Goal: Transaction & Acquisition: Book appointment/travel/reservation

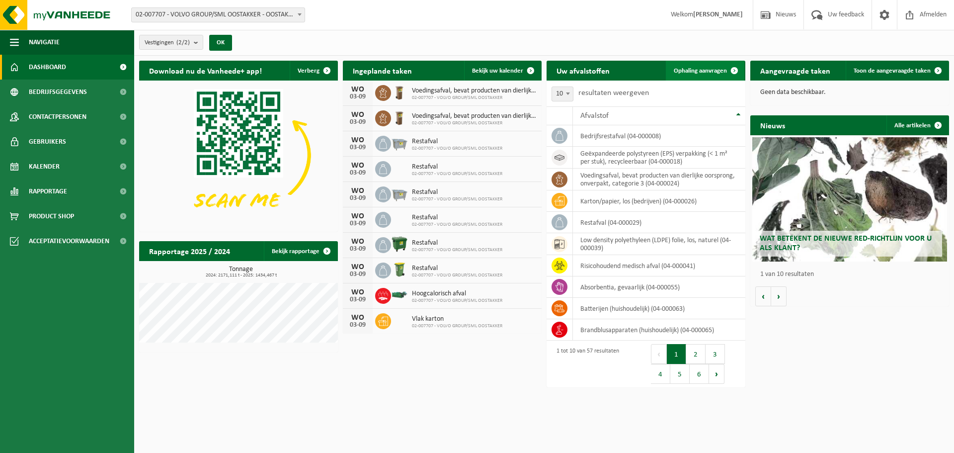
click at [695, 70] on span "Ophaling aanvragen" at bounding box center [700, 71] width 53 height 6
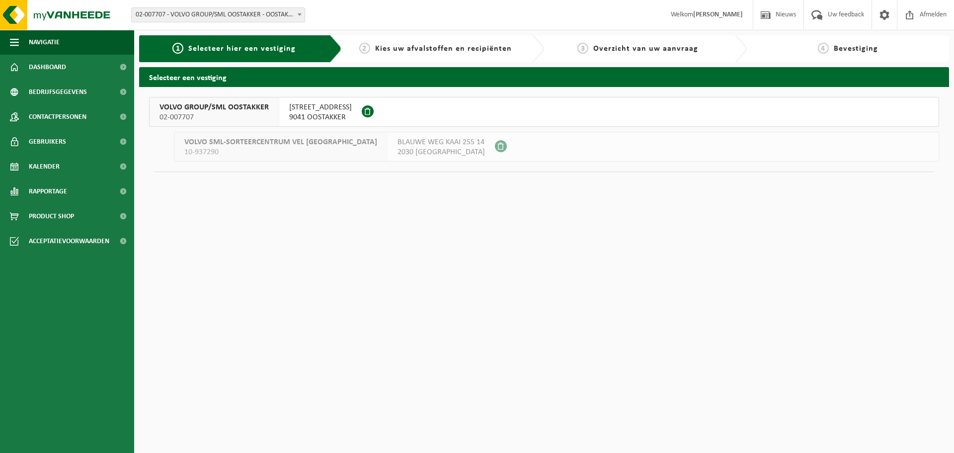
click at [236, 111] on span "VOLVO GROUP/SML OOSTAKKER" at bounding box center [213, 107] width 109 height 10
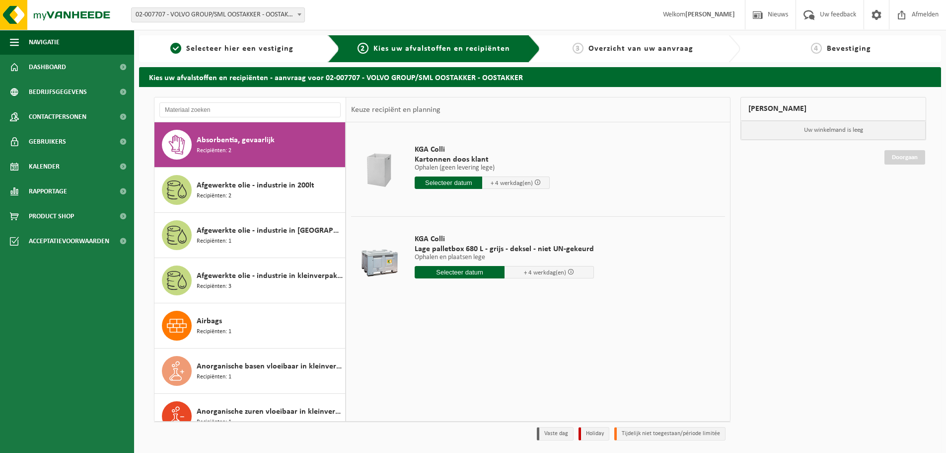
click at [470, 272] on input "text" at bounding box center [460, 272] width 90 height 12
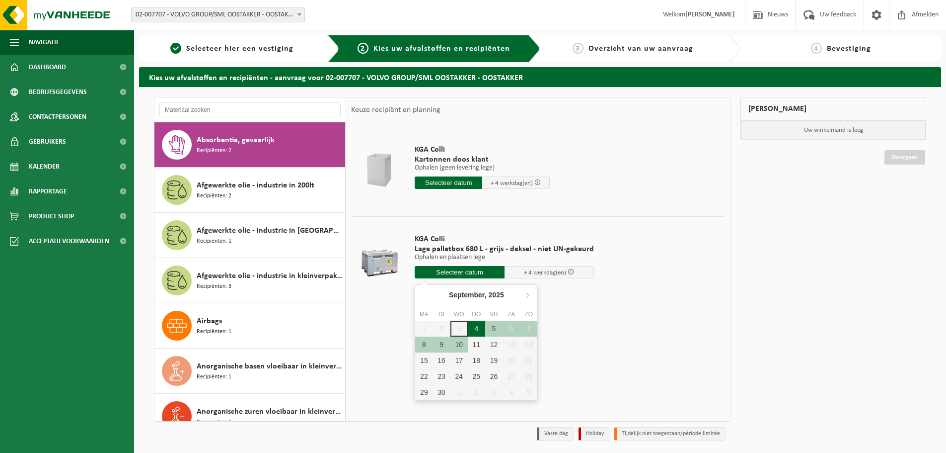
click at [474, 328] on div "4" at bounding box center [476, 328] width 17 height 16
type input "Van 2025-09-04"
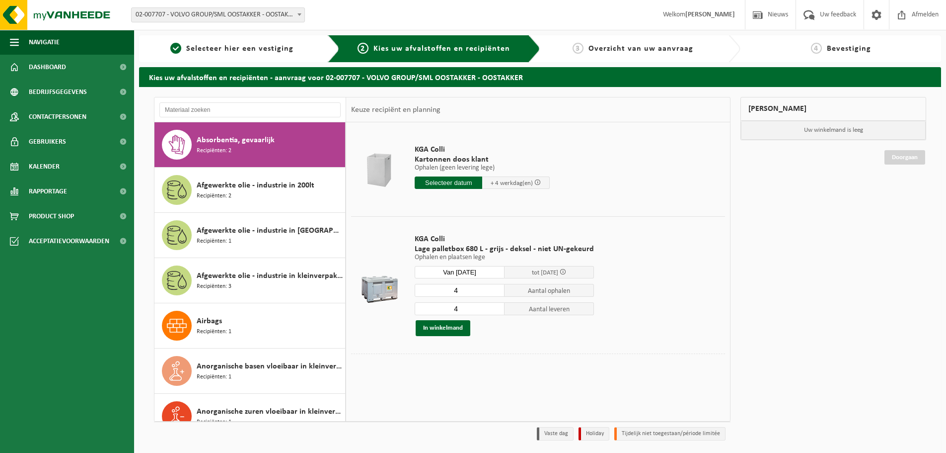
click at [464, 293] on input "4" at bounding box center [460, 290] width 90 height 13
click at [489, 292] on input "4" at bounding box center [460, 290] width 90 height 13
click at [494, 293] on input "3" at bounding box center [460, 290] width 90 height 13
click at [494, 293] on input "2" at bounding box center [460, 290] width 90 height 13
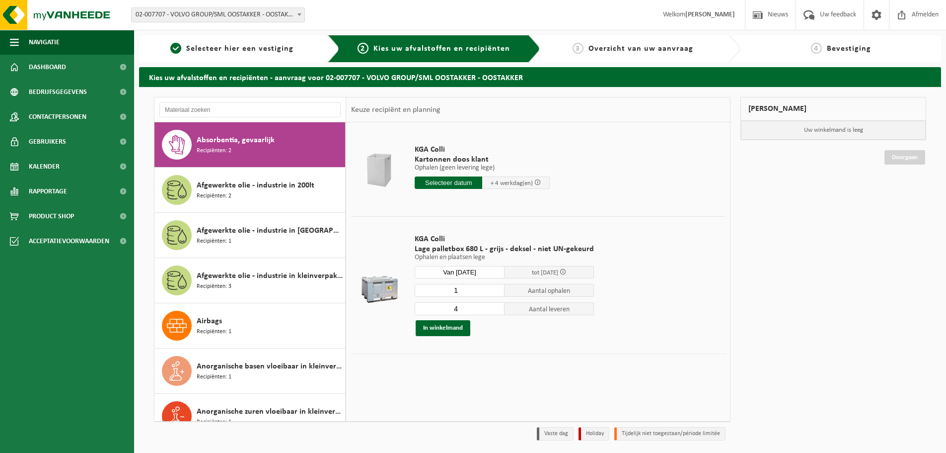
type input "1"
click at [494, 293] on input "1" at bounding box center [460, 290] width 90 height 13
click at [493, 310] on input "3" at bounding box center [460, 308] width 90 height 13
click at [493, 310] on input "2" at bounding box center [460, 308] width 90 height 13
type input "1"
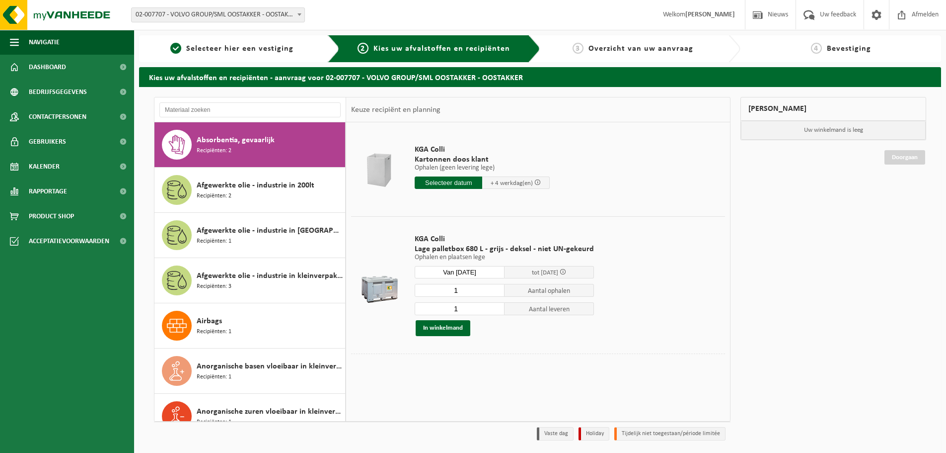
click at [493, 310] on input "1" at bounding box center [460, 308] width 90 height 13
click at [460, 326] on button "In winkelmand" at bounding box center [443, 328] width 55 height 16
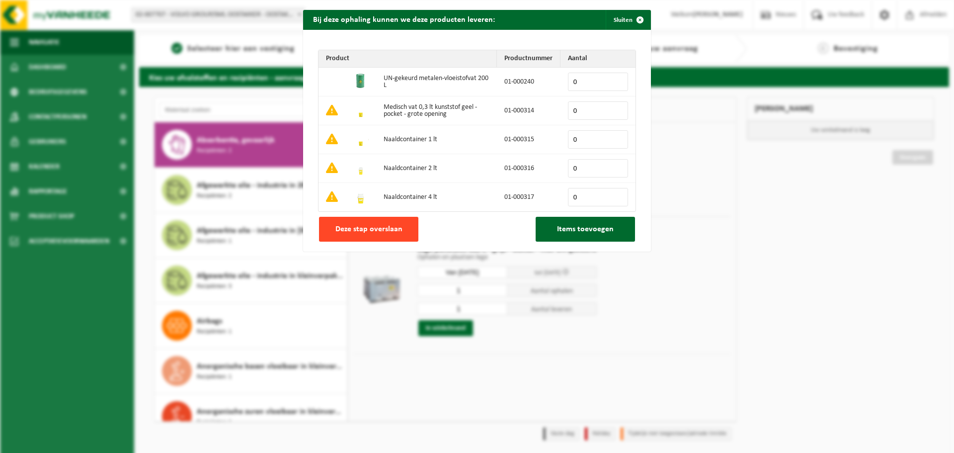
click at [365, 232] on span "Deze stap overslaan" at bounding box center [368, 229] width 67 height 8
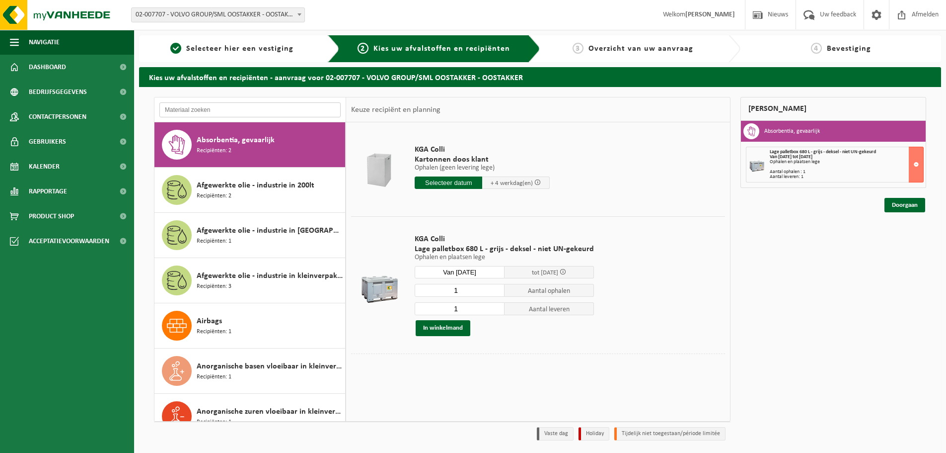
click at [227, 112] on input "text" at bounding box center [249, 109] width 181 height 15
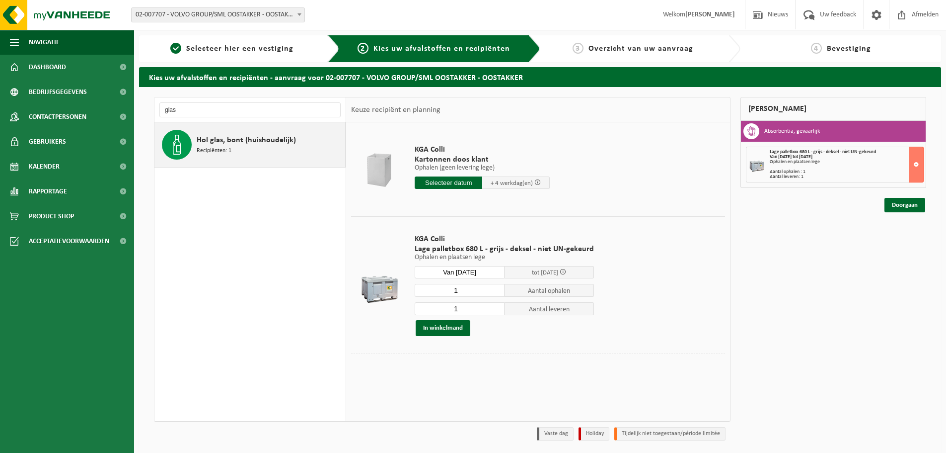
click at [231, 138] on span "Hol glas, bont (huishoudelijk)" at bounding box center [246, 140] width 99 height 12
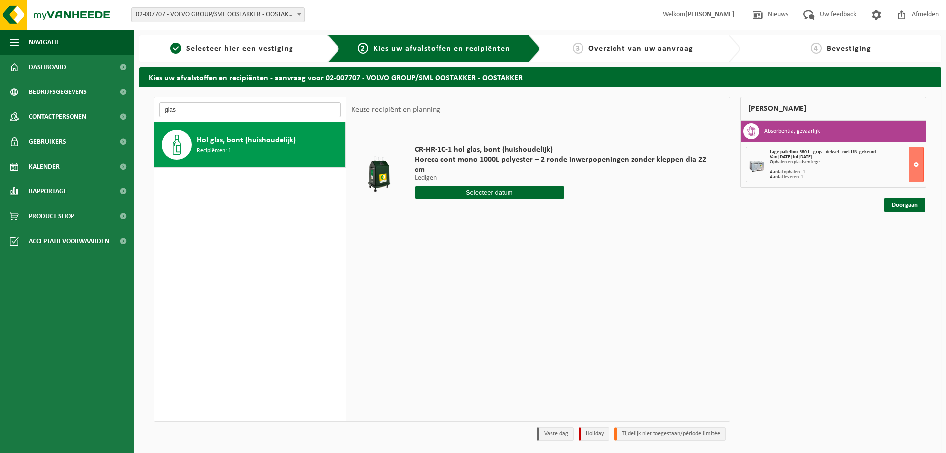
click at [249, 110] on input "glas" at bounding box center [249, 109] width 181 height 15
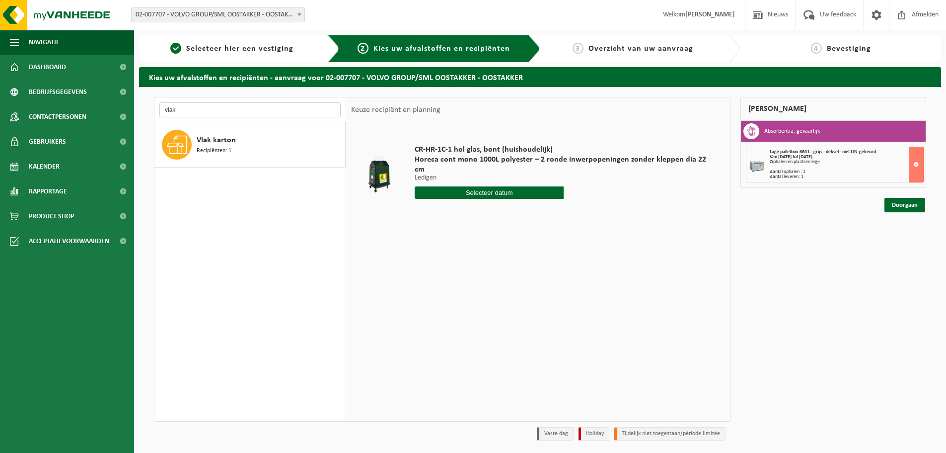
click at [248, 110] on input "vlak" at bounding box center [249, 109] width 181 height 15
type input "g"
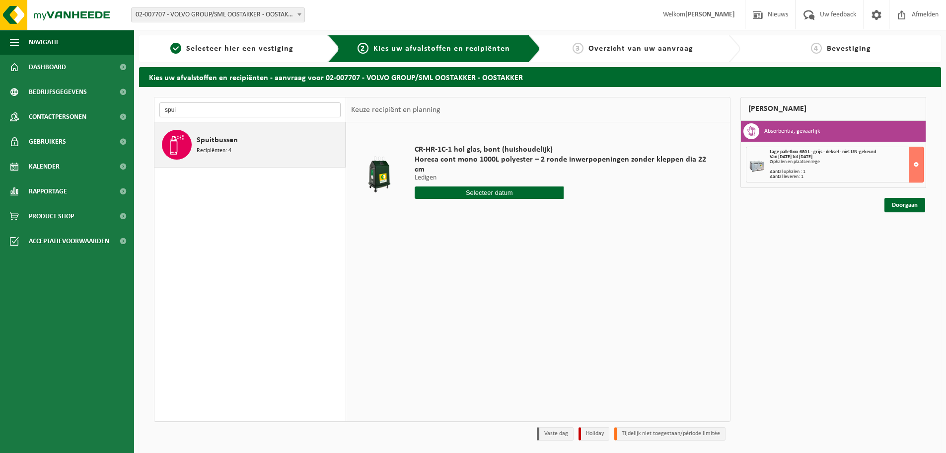
type input "spui"
click at [241, 137] on div "Spuitbussen Recipiënten: 4" at bounding box center [270, 145] width 146 height 30
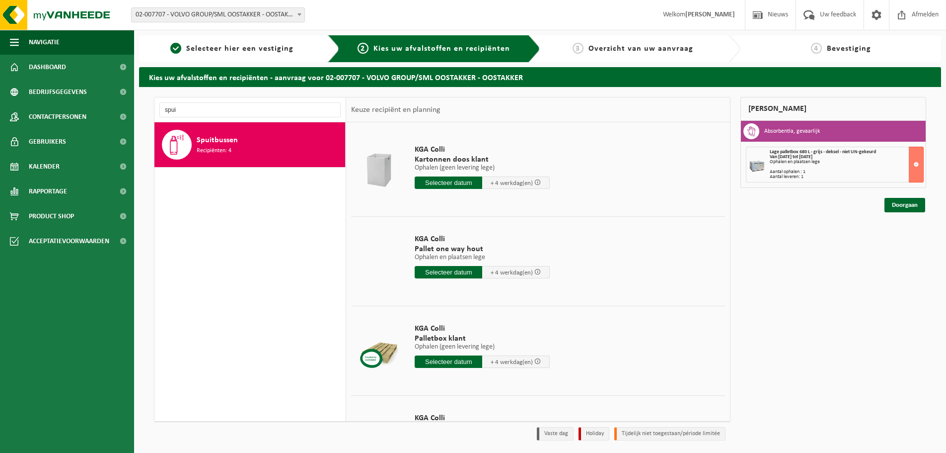
scroll to position [69, 0]
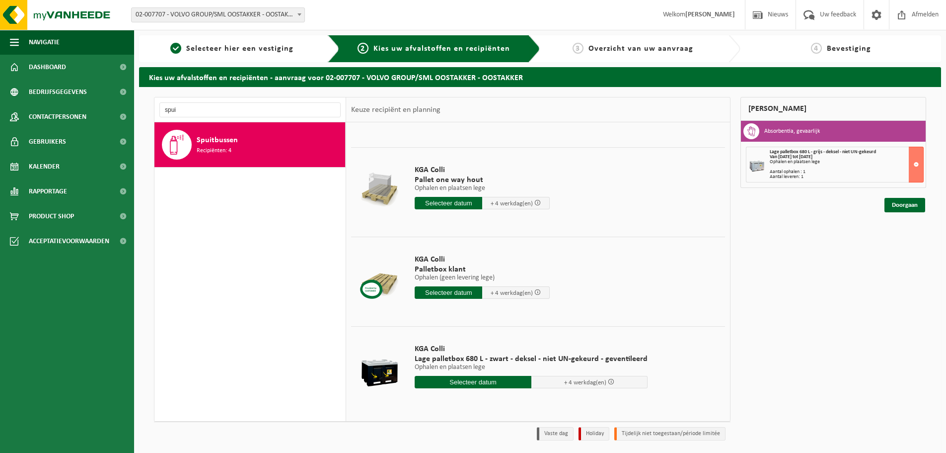
click at [502, 383] on input "text" at bounding box center [473, 382] width 117 height 12
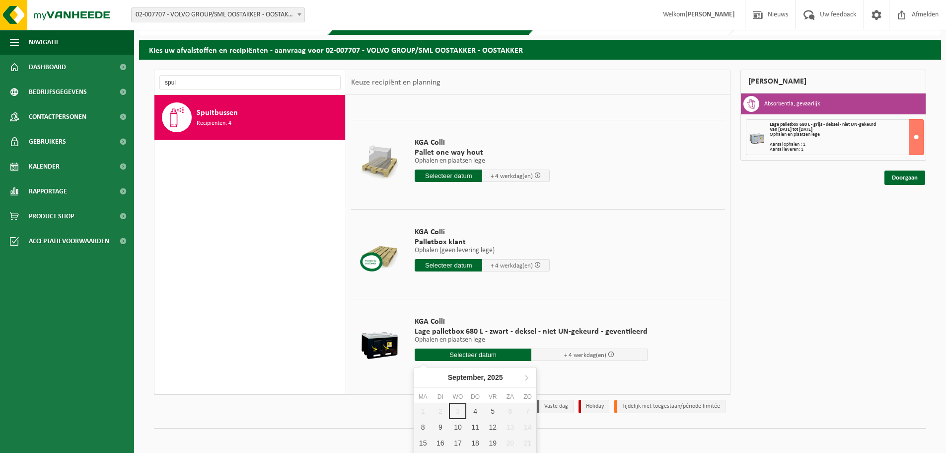
scroll to position [58, 0]
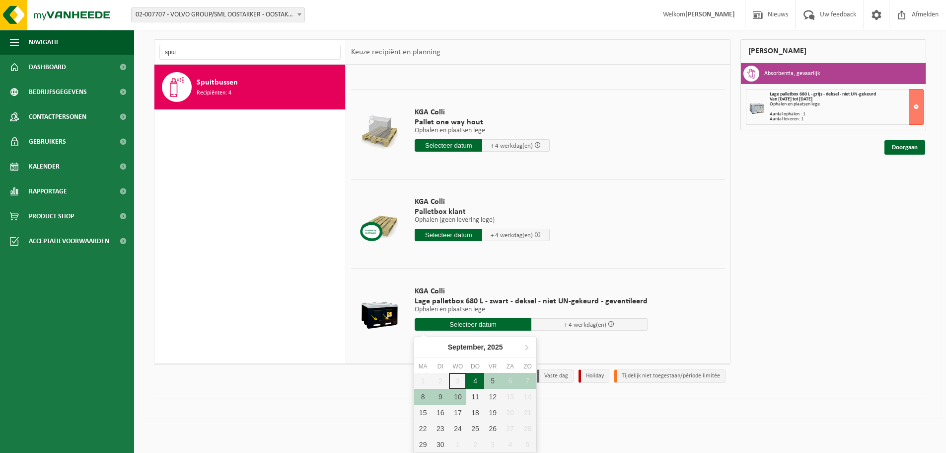
click at [479, 382] on div "4" at bounding box center [474, 381] width 17 height 16
type input "Van 2025-09-04"
type input "2025-09-04"
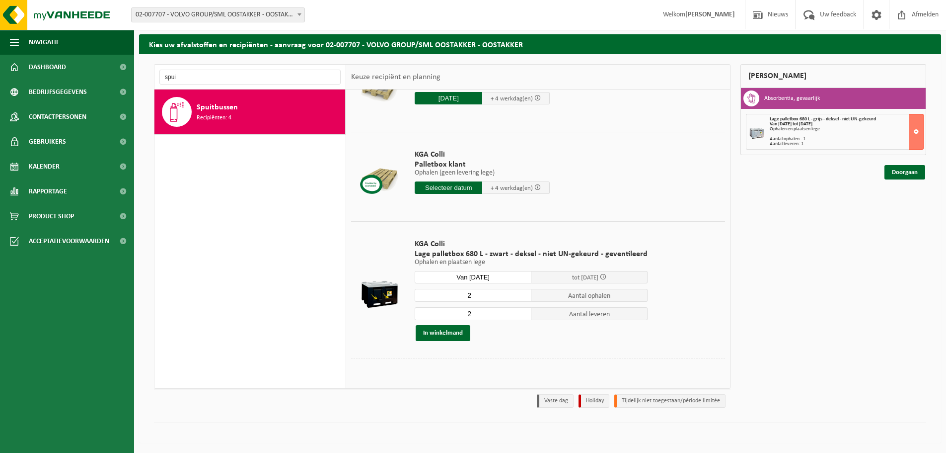
scroll to position [142, 0]
type input "1"
click at [519, 298] on input "1" at bounding box center [473, 294] width 117 height 13
type input "1"
click at [519, 315] on input "1" at bounding box center [473, 312] width 117 height 13
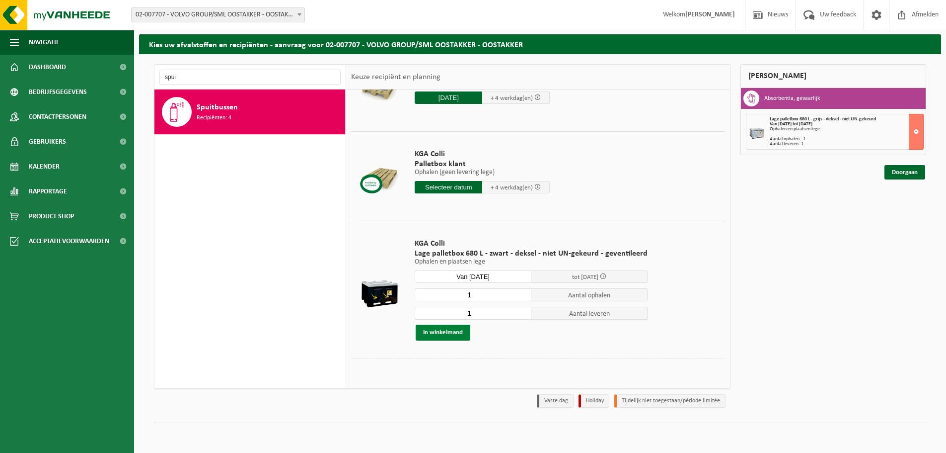
click at [451, 331] on button "In winkelmand" at bounding box center [443, 332] width 55 height 16
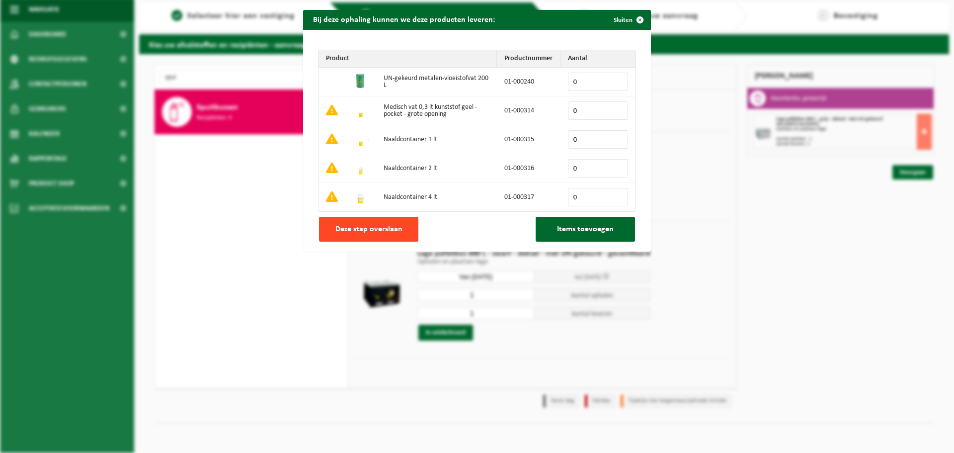
click at [376, 227] on span "Deze stap overslaan" at bounding box center [368, 229] width 67 height 8
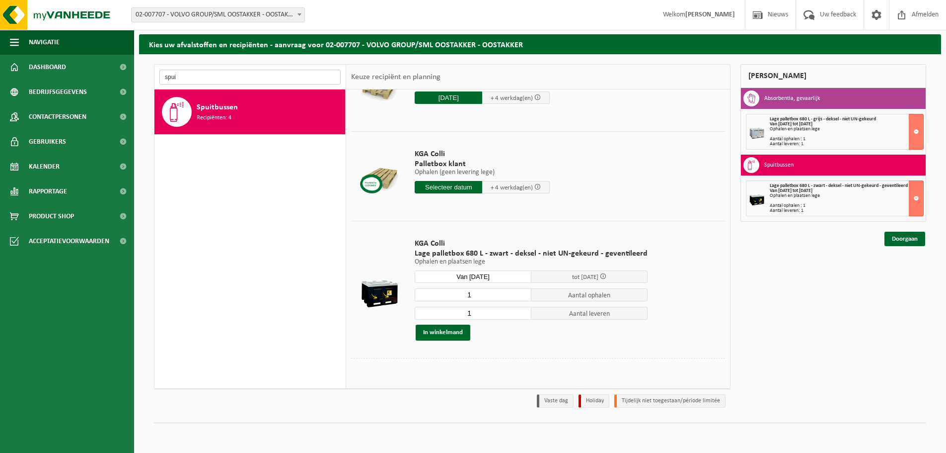
click at [197, 78] on input "spui" at bounding box center [249, 77] width 181 height 15
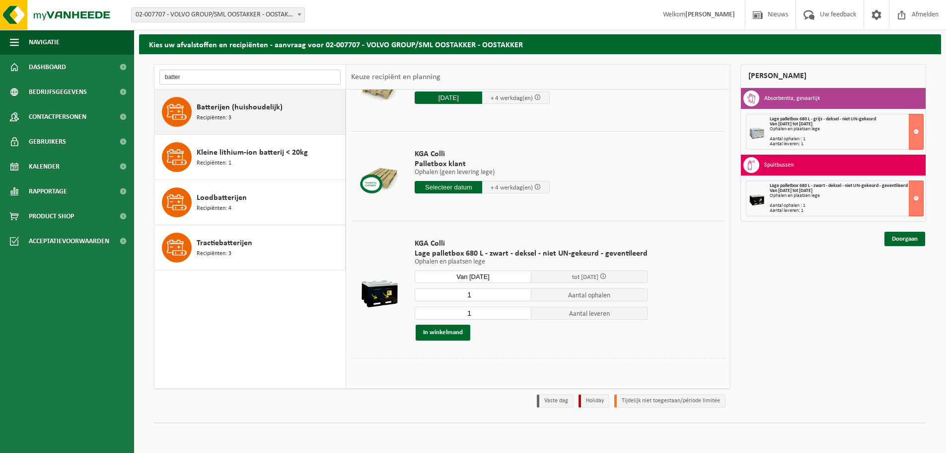
type input "batter"
click at [280, 114] on div "Batterijen (huishoudelijk) Recipiënten: 3" at bounding box center [270, 112] width 146 height 30
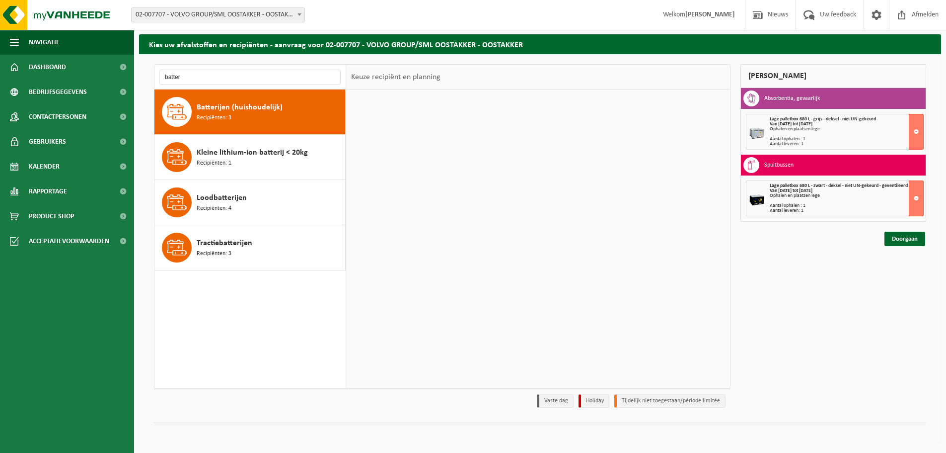
scroll to position [0, 0]
click at [240, 118] on div "Batterijen (huishoudelijk) Recipiënten: 3" at bounding box center [270, 112] width 146 height 30
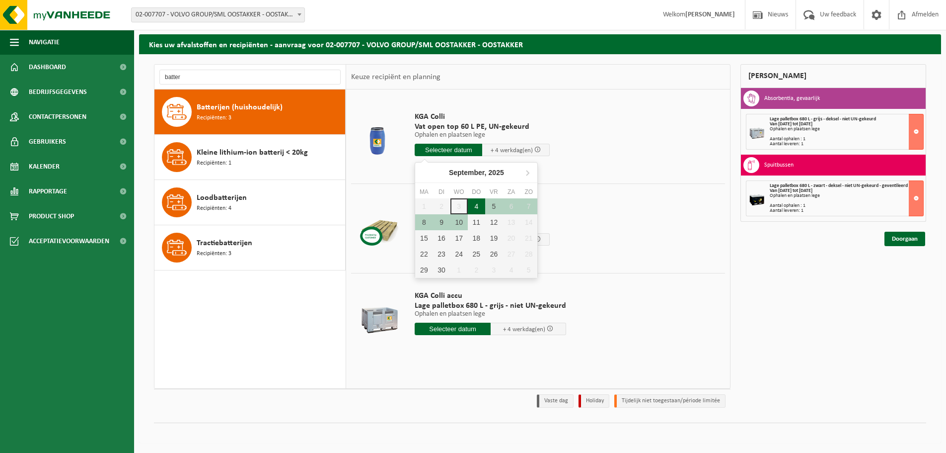
click at [477, 205] on div "4" at bounding box center [476, 206] width 17 height 16
type input "Van 2025-09-04"
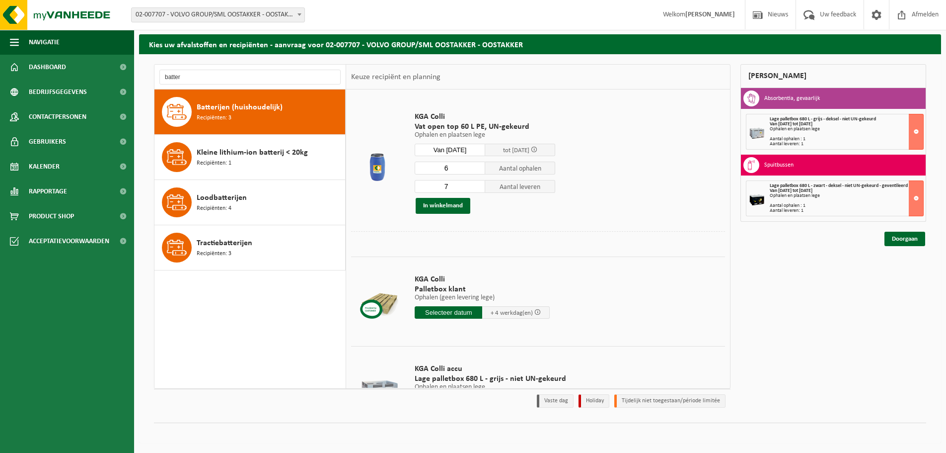
click at [475, 171] on input "6" at bounding box center [450, 167] width 71 height 13
click at [475, 171] on input "5" at bounding box center [450, 167] width 71 height 13
click at [475, 171] on input "4" at bounding box center [450, 167] width 71 height 13
click at [475, 171] on input "3" at bounding box center [450, 167] width 71 height 13
type input "2"
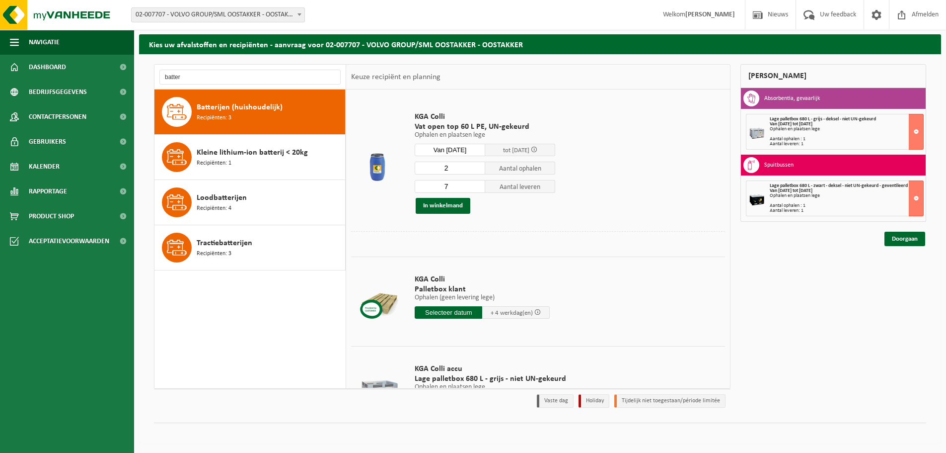
click at [475, 171] on input "2" at bounding box center [450, 167] width 71 height 13
click at [478, 190] on input "7" at bounding box center [450, 186] width 71 height 13
click at [475, 189] on input "6" at bounding box center [450, 186] width 71 height 13
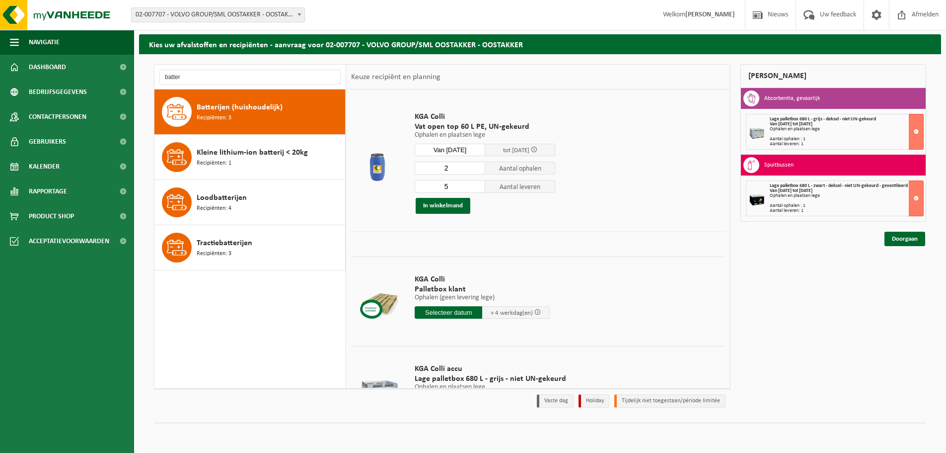
click at [475, 189] on input "5" at bounding box center [450, 186] width 71 height 13
click at [475, 189] on input "4" at bounding box center [450, 186] width 71 height 13
click at [475, 189] on input "3" at bounding box center [450, 186] width 71 height 13
type input "2"
click at [475, 189] on input "2" at bounding box center [450, 186] width 71 height 13
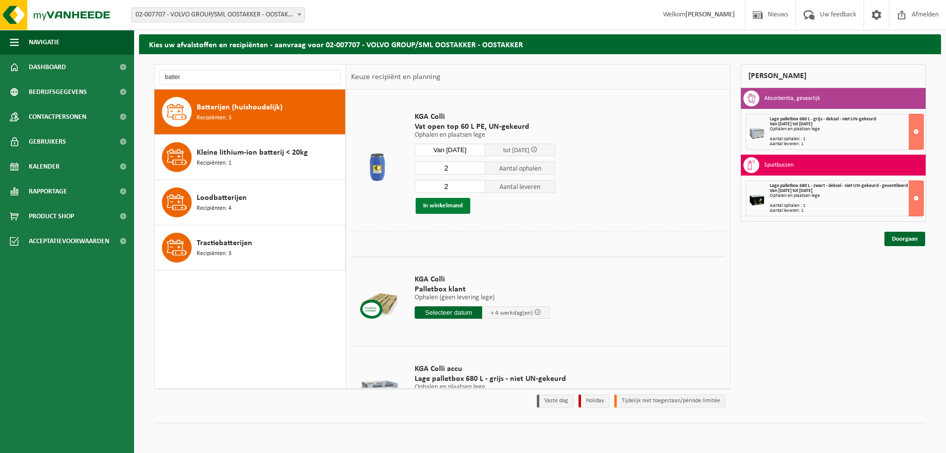
click at [453, 207] on button "In winkelmand" at bounding box center [443, 206] width 55 height 16
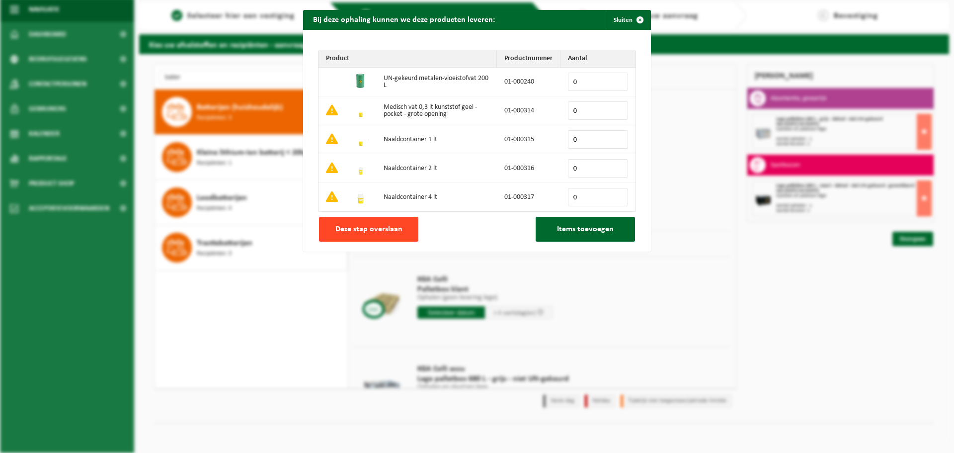
click at [406, 229] on button "Deze stap overslaan" at bounding box center [368, 229] width 99 height 25
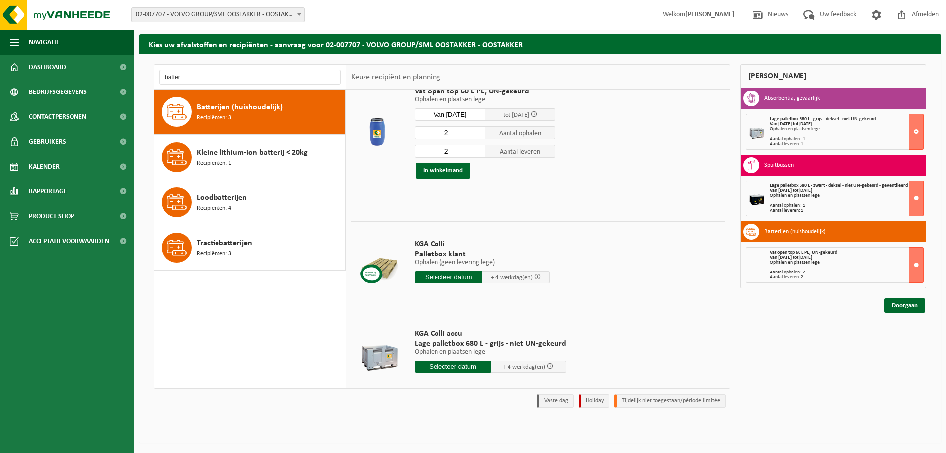
scroll to position [52, 0]
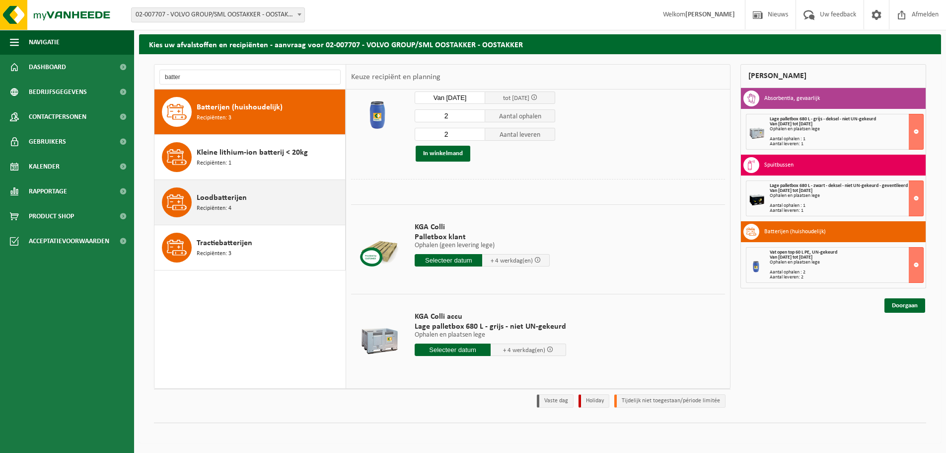
click at [235, 203] on span "Loodbatterijen" at bounding box center [222, 198] width 50 height 12
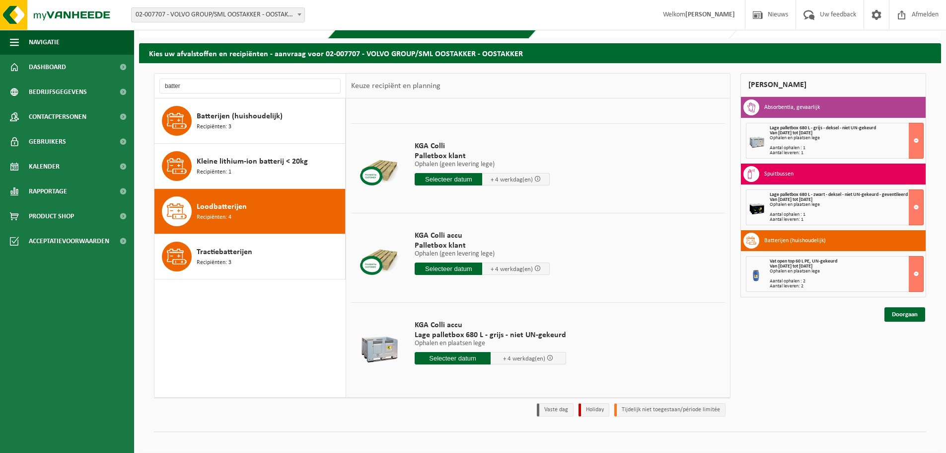
scroll to position [25, 0]
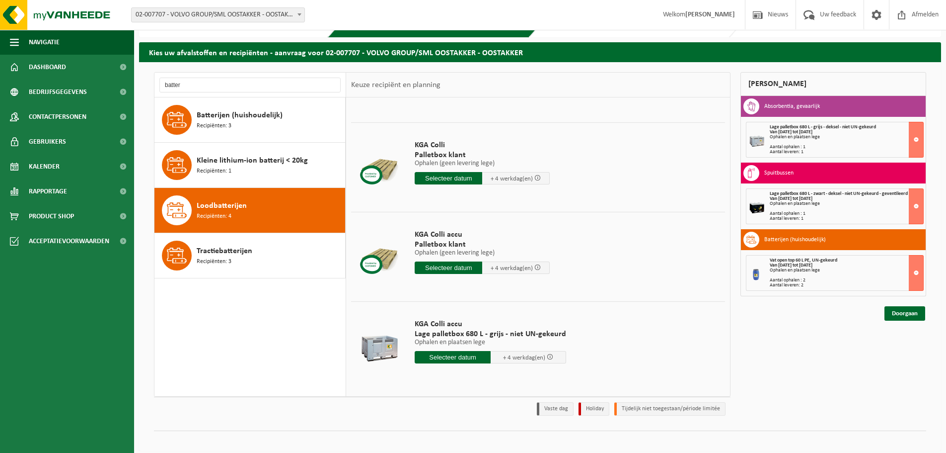
click at [459, 179] on input "text" at bounding box center [449, 178] width 68 height 12
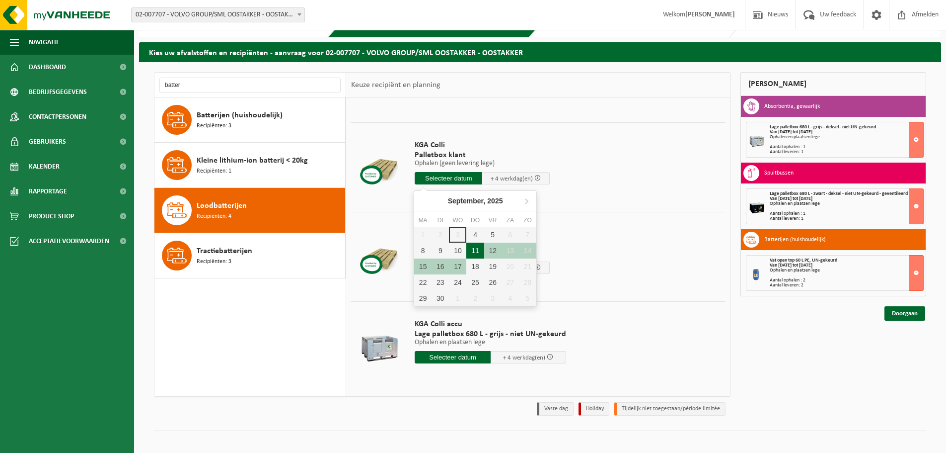
click at [474, 234] on div "4" at bounding box center [474, 235] width 17 height 16
type input "Van 2025-09-04"
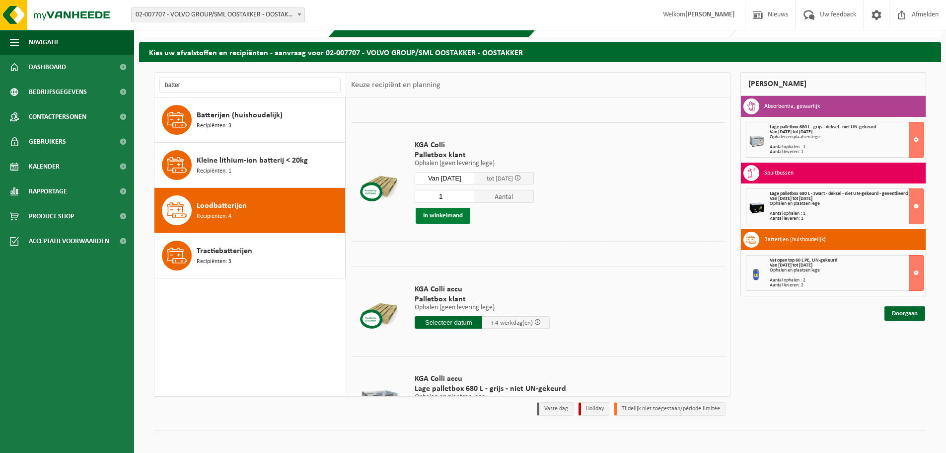
click at [452, 217] on button "In winkelmand" at bounding box center [443, 216] width 55 height 16
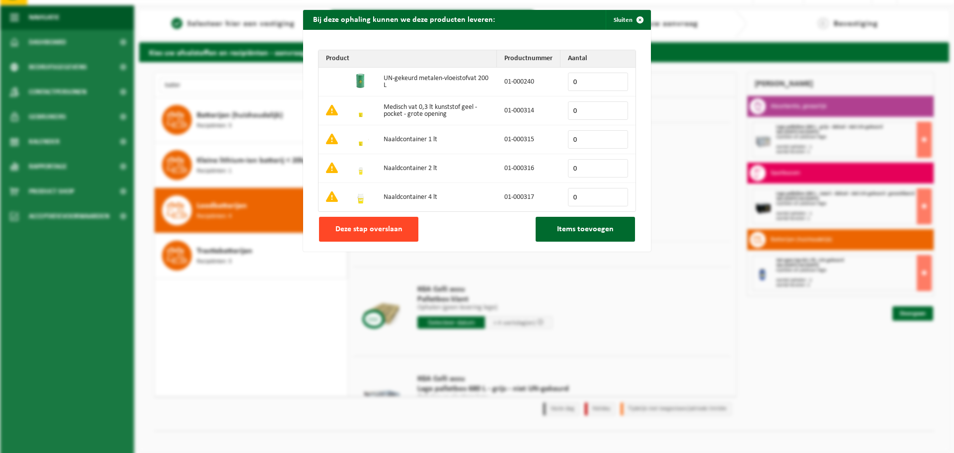
click at [384, 228] on span "Deze stap overslaan" at bounding box center [368, 229] width 67 height 8
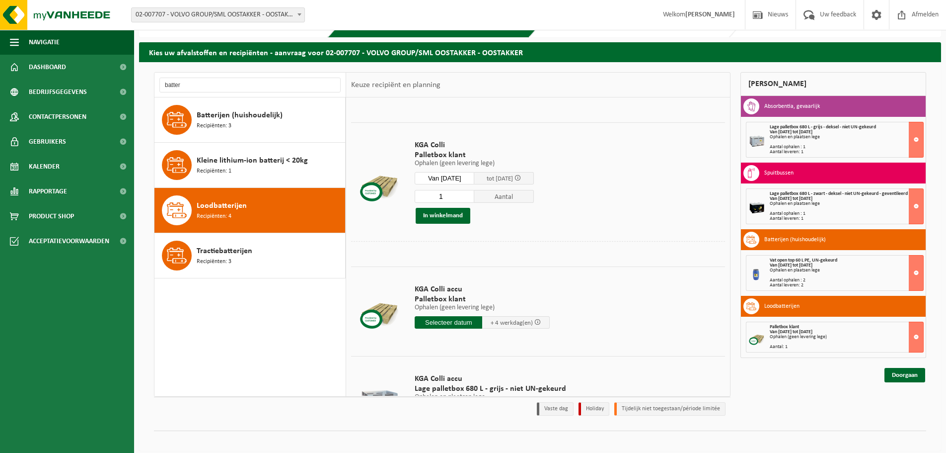
scroll to position [33, 0]
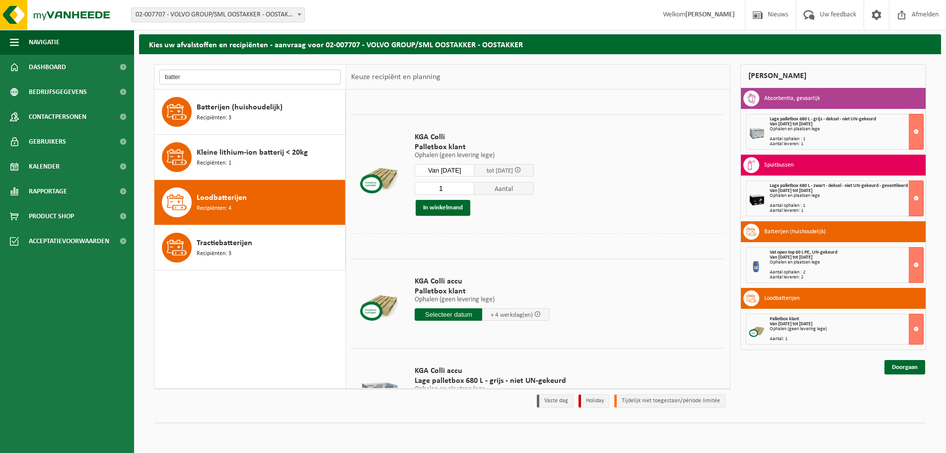
click at [286, 75] on input "batter" at bounding box center [249, 77] width 181 height 15
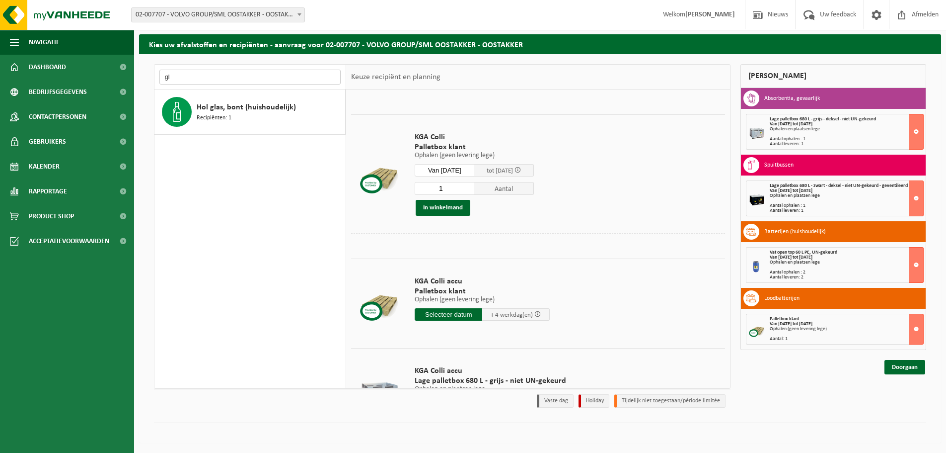
type input "g"
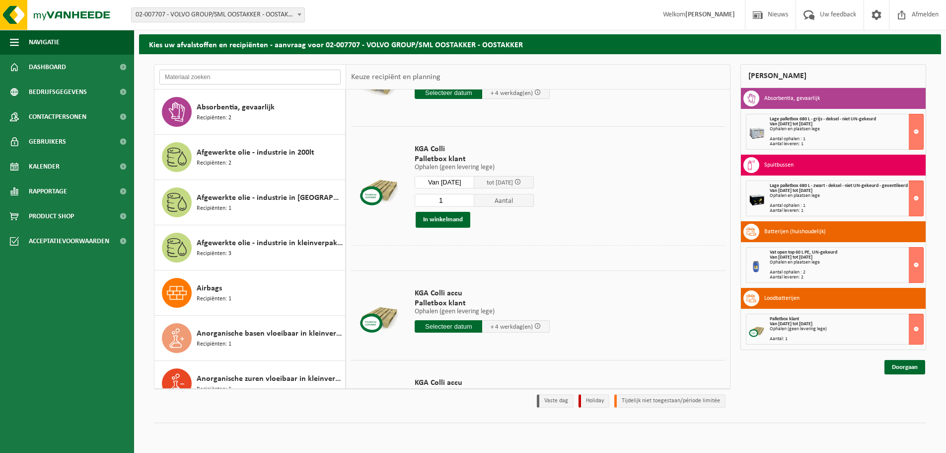
scroll to position [44, 0]
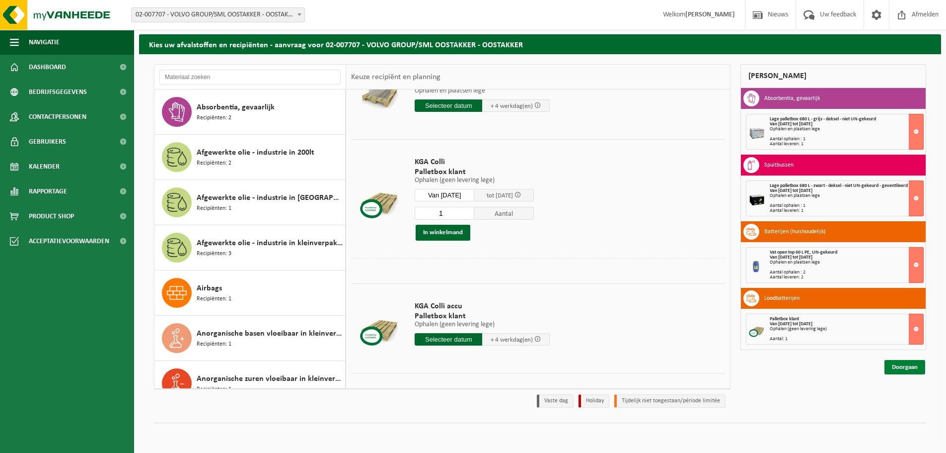
click at [896, 366] on link "Doorgaan" at bounding box center [905, 367] width 41 height 14
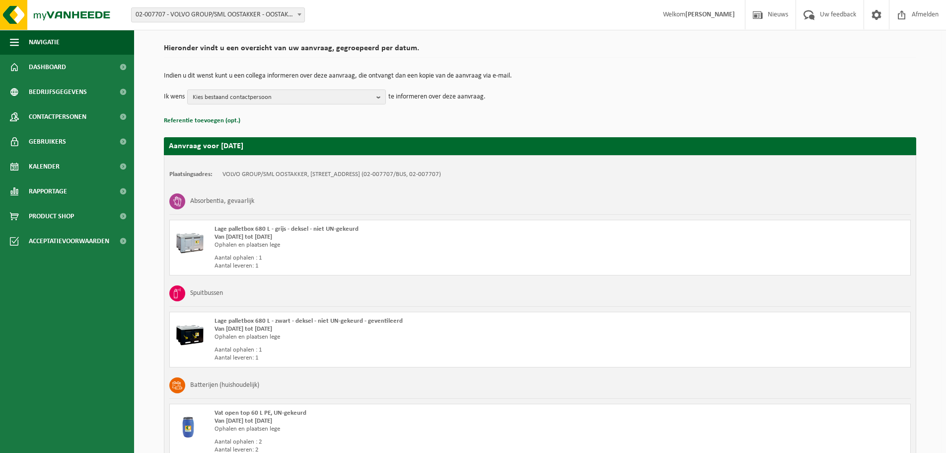
scroll to position [87, 0]
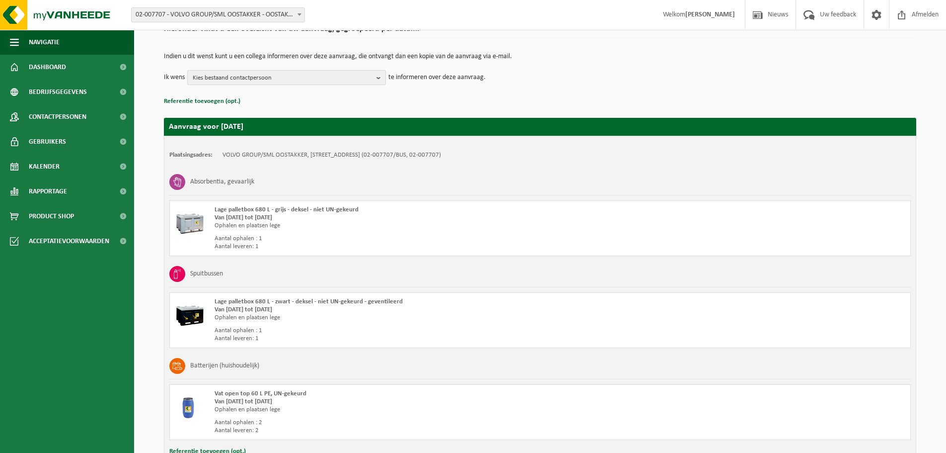
click at [379, 75] on b "button" at bounding box center [381, 78] width 9 height 14
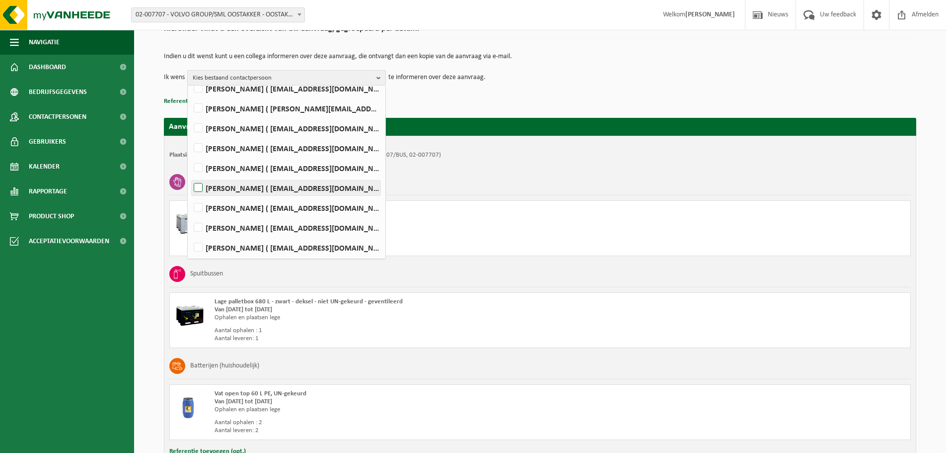
scroll to position [303, 0]
click at [240, 224] on label "LENNERT VERSTRAETE ( lennert.verstraete@volvo.com )" at bounding box center [286, 226] width 189 height 15
click at [190, 214] on input "LENNERT VERSTRAETE ( lennert.verstraete@volvo.com )" at bounding box center [190, 214] width 0 height 0
checkbox input "true"
click at [572, 173] on div "Absorbentia, gevaarlijk" at bounding box center [540, 182] width 742 height 26
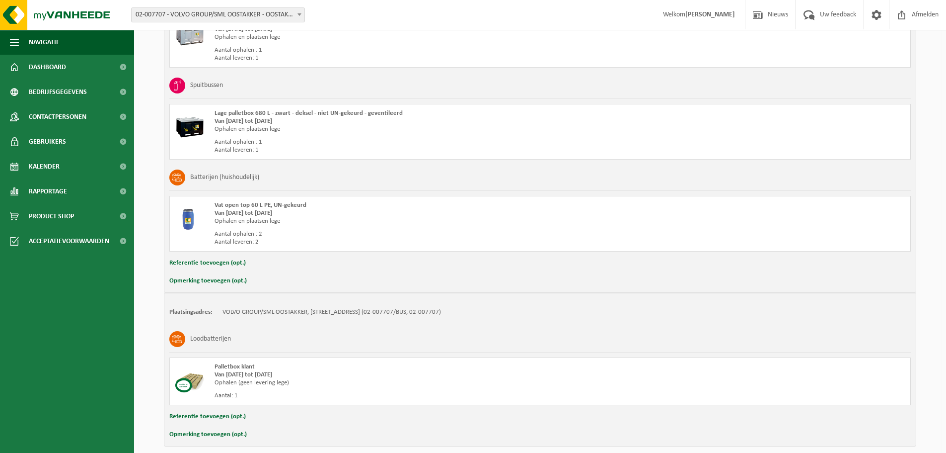
scroll to position [319, 0]
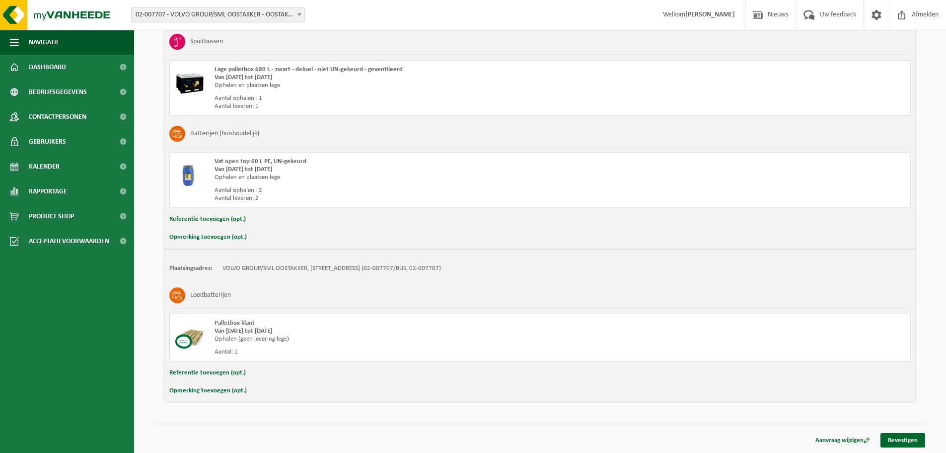
click at [225, 391] on button "Opmerking toevoegen (opt.)" at bounding box center [207, 390] width 77 height 13
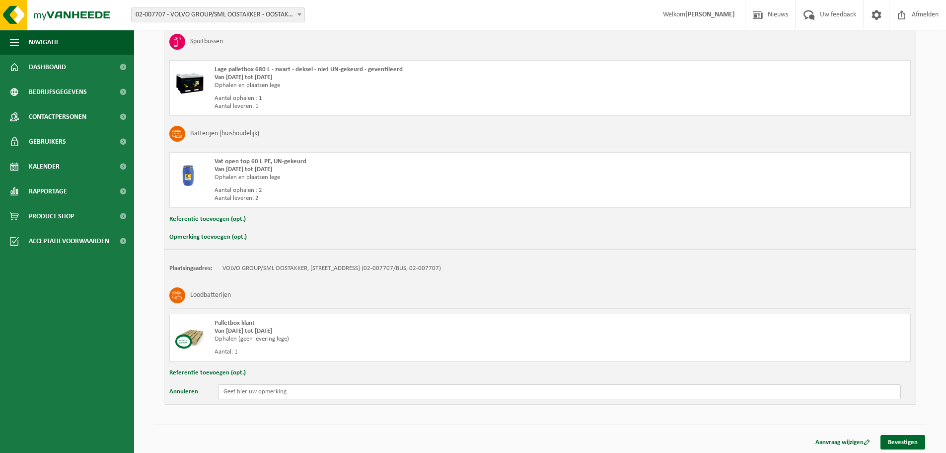
click at [236, 393] on input "text" at bounding box center [559, 391] width 683 height 15
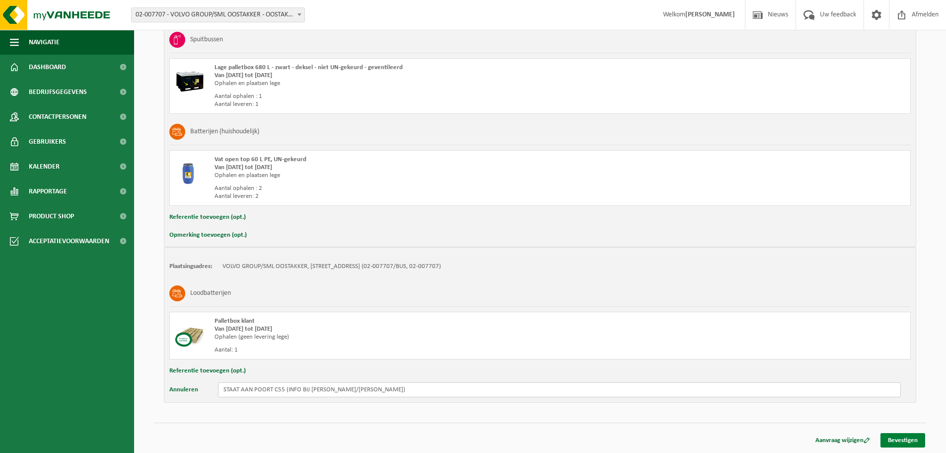
type input "STAAT AAN POORT C55 (INFO BIJ STIJN ROUAN/CLAEYS PIETER)"
click at [900, 441] on link "Bevestigen" at bounding box center [903, 440] width 45 height 14
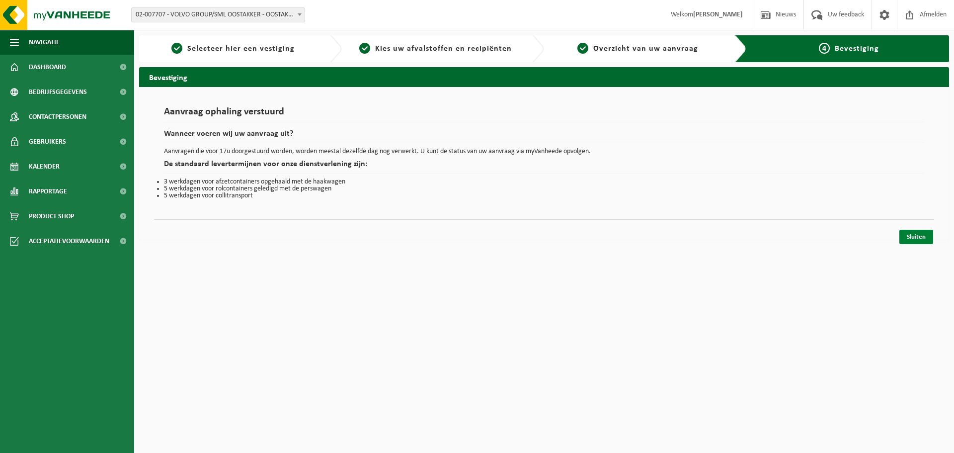
click at [911, 236] on link "Sluiten" at bounding box center [916, 236] width 34 height 14
